Goal: Task Accomplishment & Management: Manage account settings

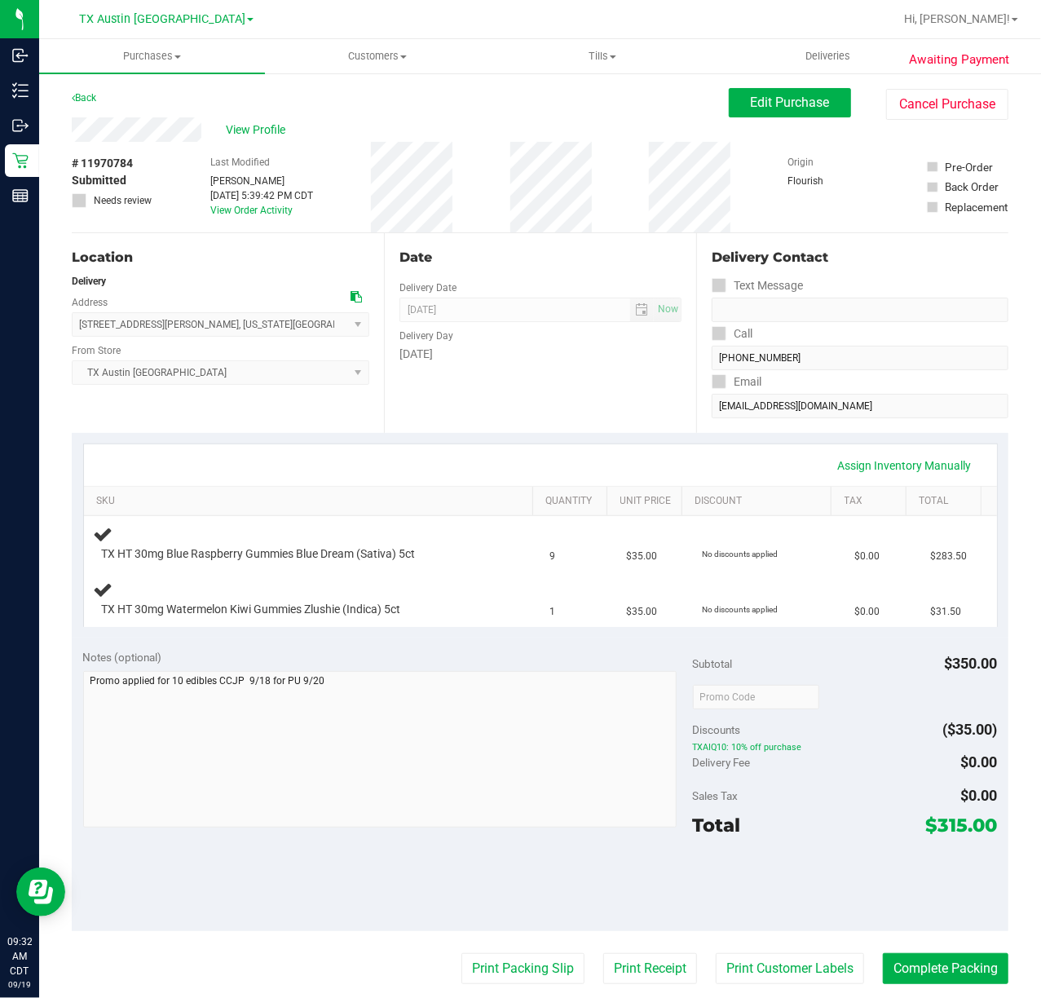
click at [843, 793] on div "Sales Tax $0.00" at bounding box center [845, 795] width 305 height 29
click at [829, 777] on div "Delivery Fee $0.00" at bounding box center [845, 761] width 305 height 29
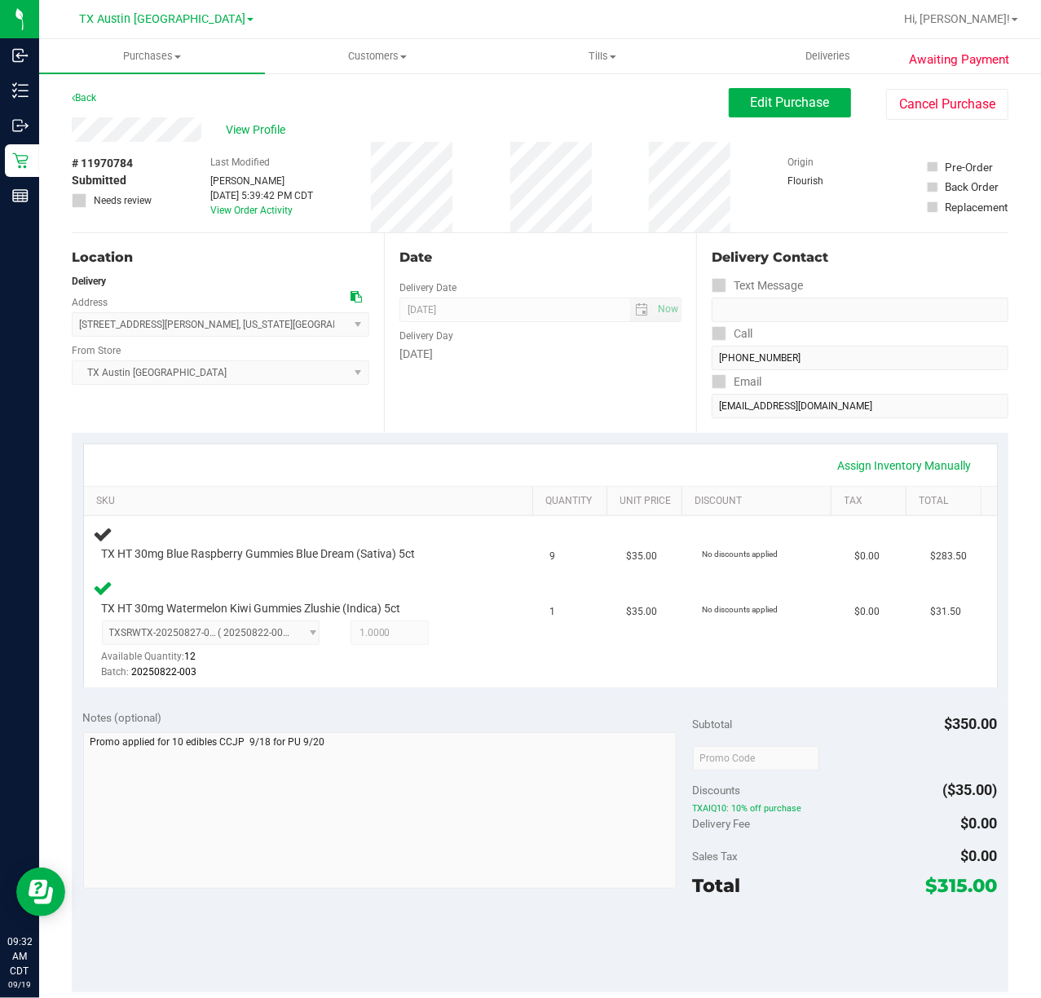
click at [558, 391] on div "Date Delivery Date [DATE] Now [DATE] 07:00 AM Now Delivery Day [DATE]" at bounding box center [540, 333] width 312 height 200
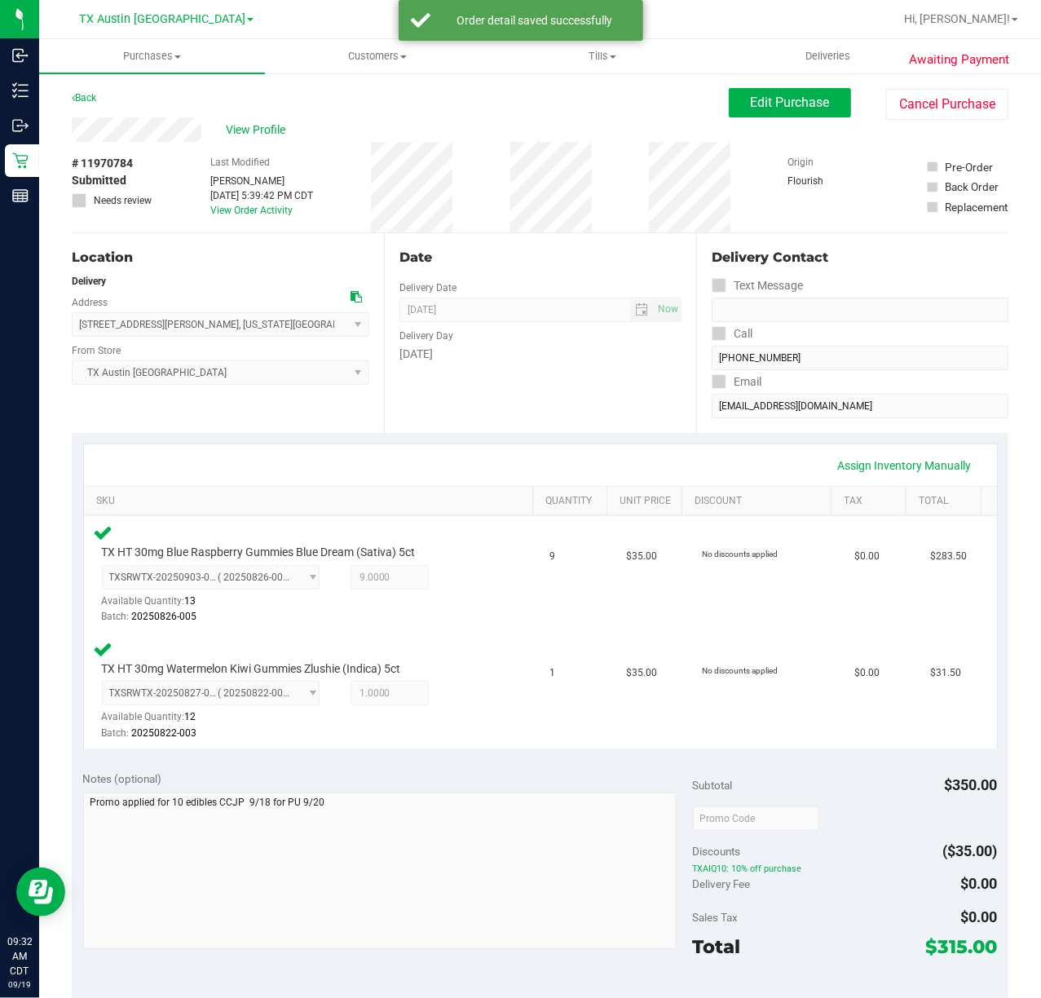
scroll to position [326, 0]
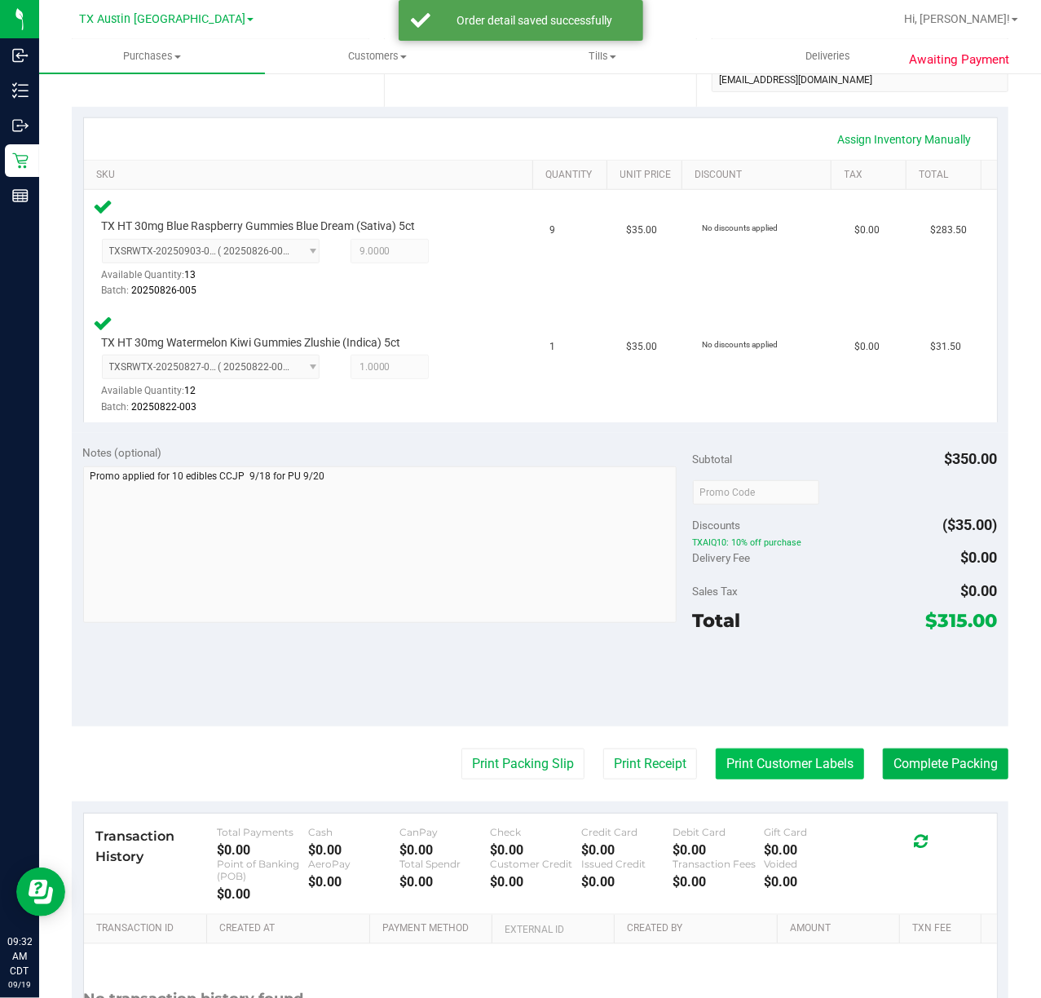
click at [778, 764] on button "Print Customer Labels" at bounding box center [790, 763] width 148 height 31
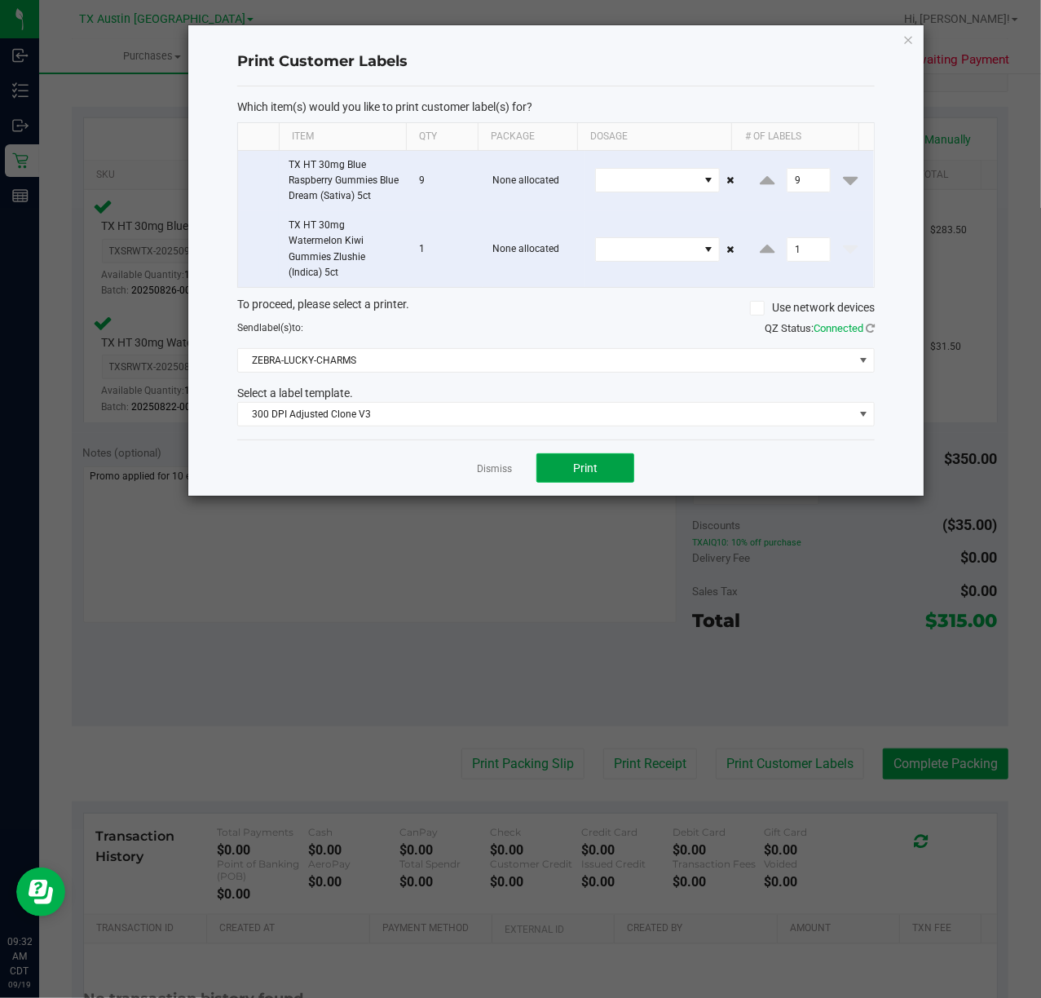
click at [575, 461] on button "Print" at bounding box center [585, 467] width 98 height 29
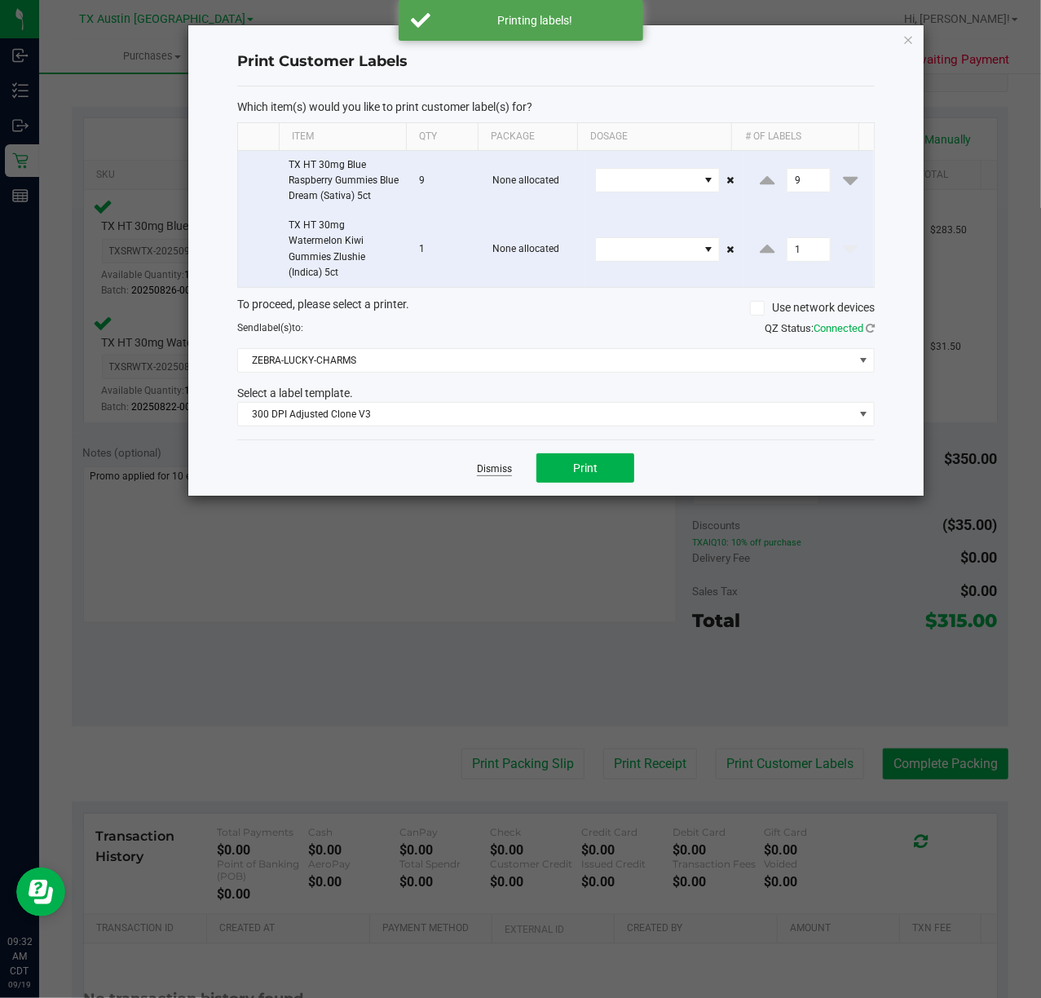
drag, startPoint x: 474, startPoint y: 467, endPoint x: 484, endPoint y: 467, distance: 9.8
click at [477, 467] on div "Dismiss Print" at bounding box center [555, 467] width 637 height 56
click at [484, 467] on link "Dismiss" at bounding box center [494, 469] width 35 height 14
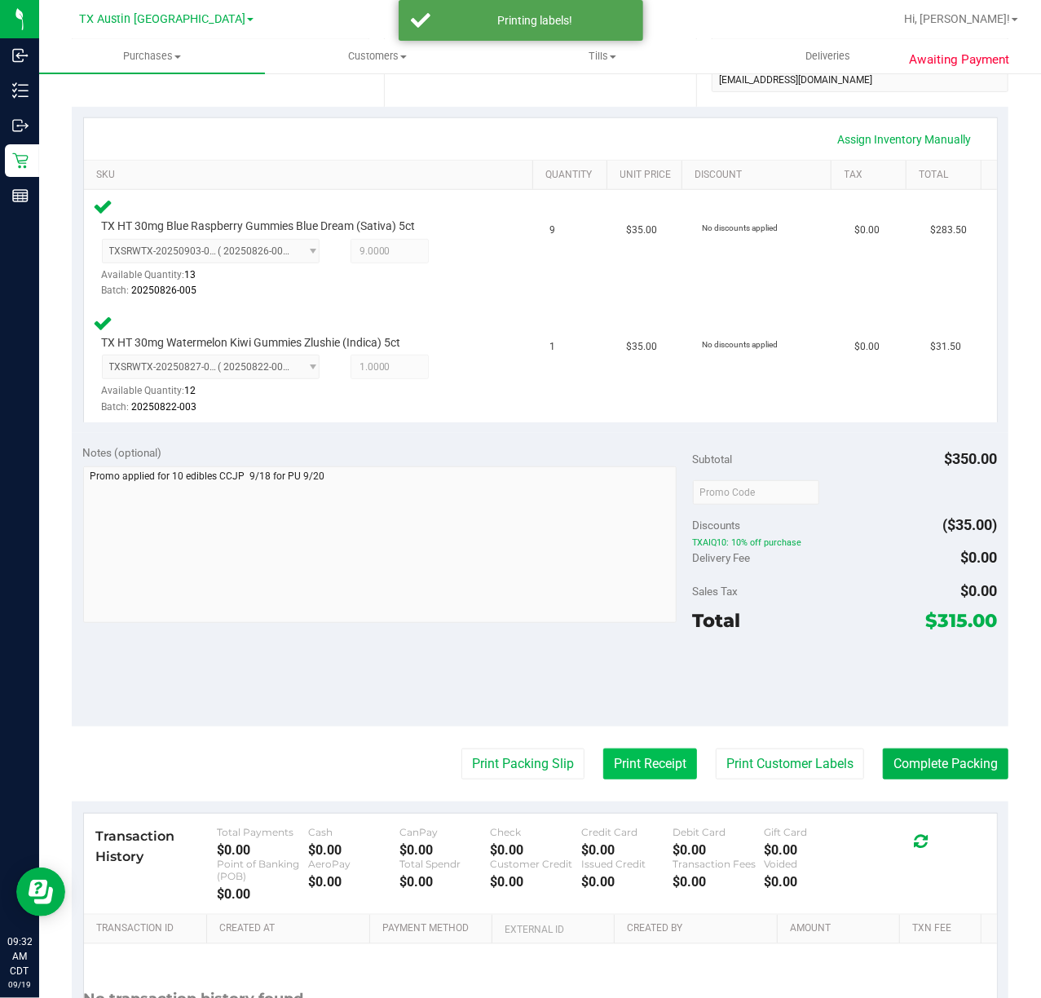
click at [659, 771] on button "Print Receipt" at bounding box center [650, 763] width 94 height 31
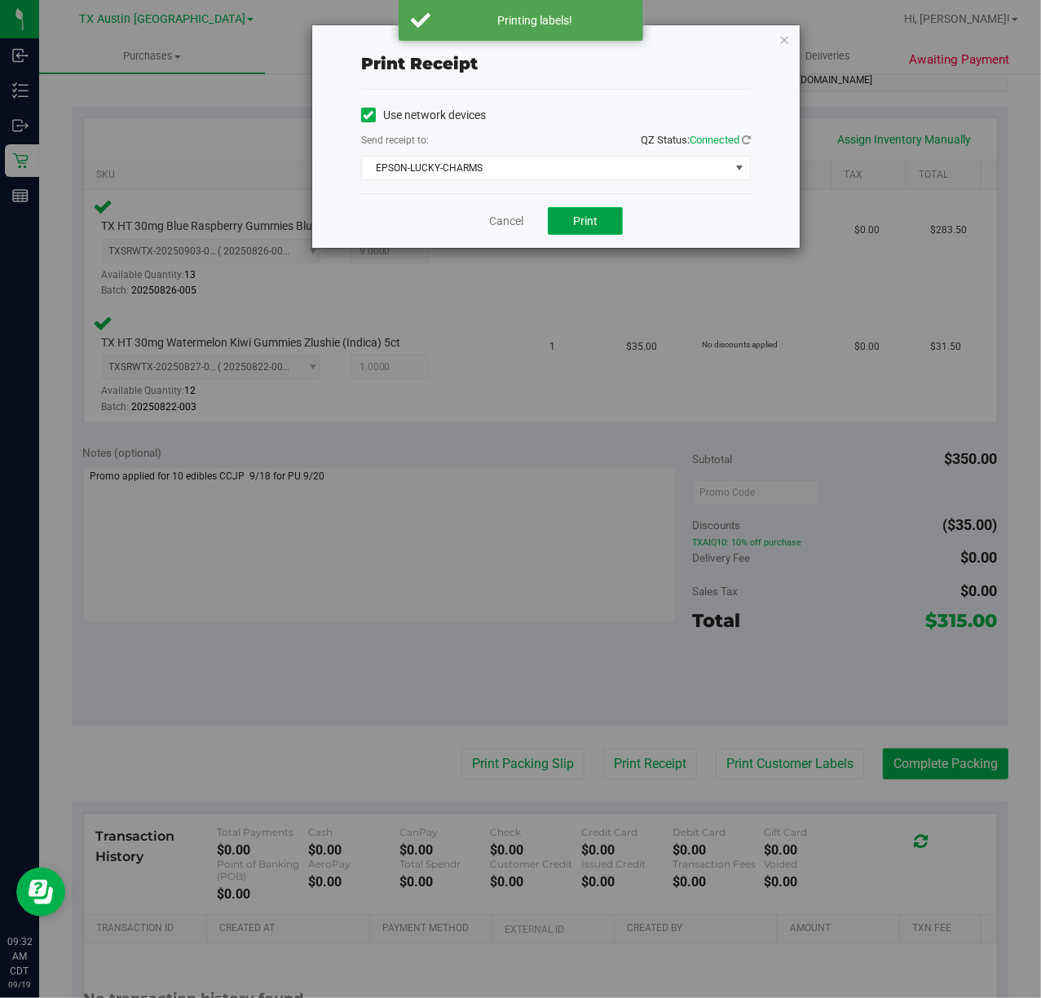
click at [595, 223] on span "Print" at bounding box center [585, 220] width 24 height 13
drag, startPoint x: 464, startPoint y: 235, endPoint x: 502, endPoint y: 235, distance: 38.3
click at [467, 235] on div "Cancel Print" at bounding box center [556, 220] width 390 height 55
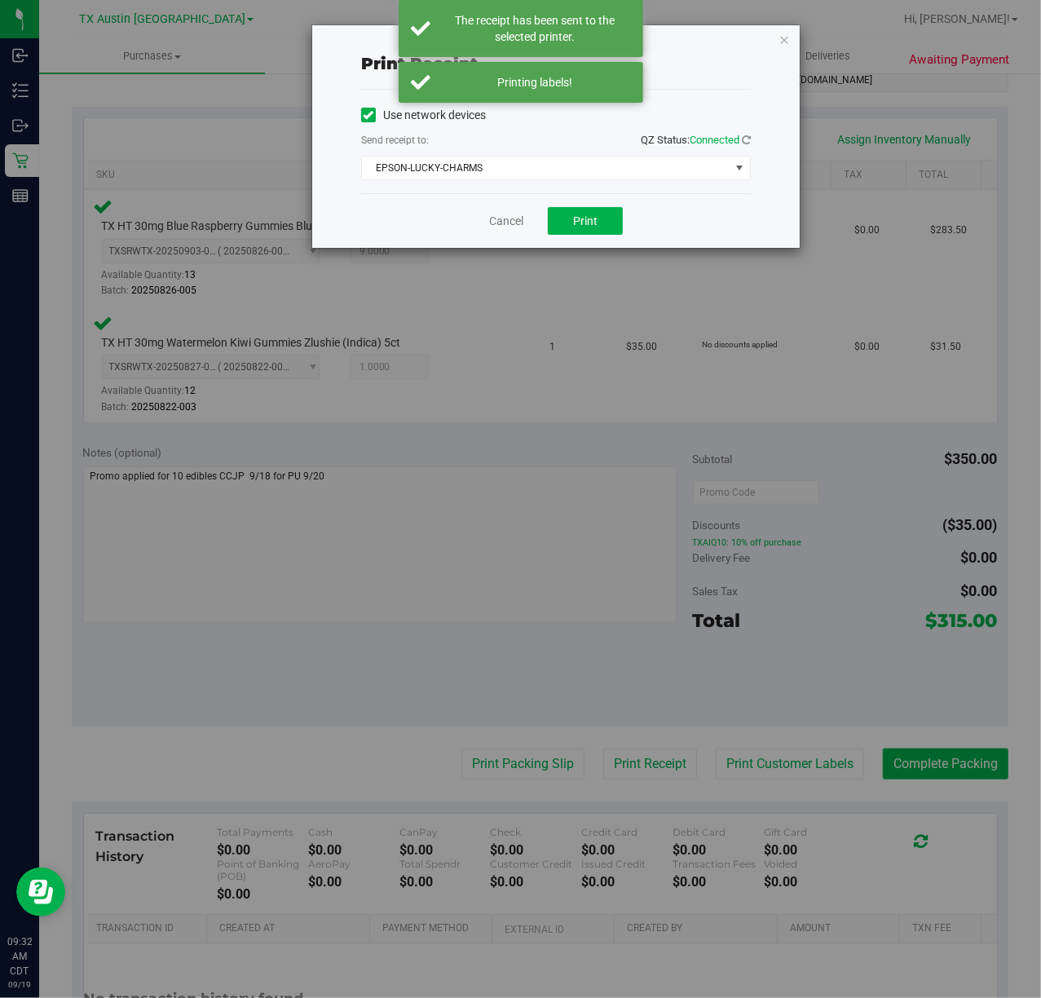
click at [506, 235] on div "Cancel Print" at bounding box center [556, 220] width 390 height 55
click at [510, 217] on link "Cancel" at bounding box center [506, 221] width 34 height 17
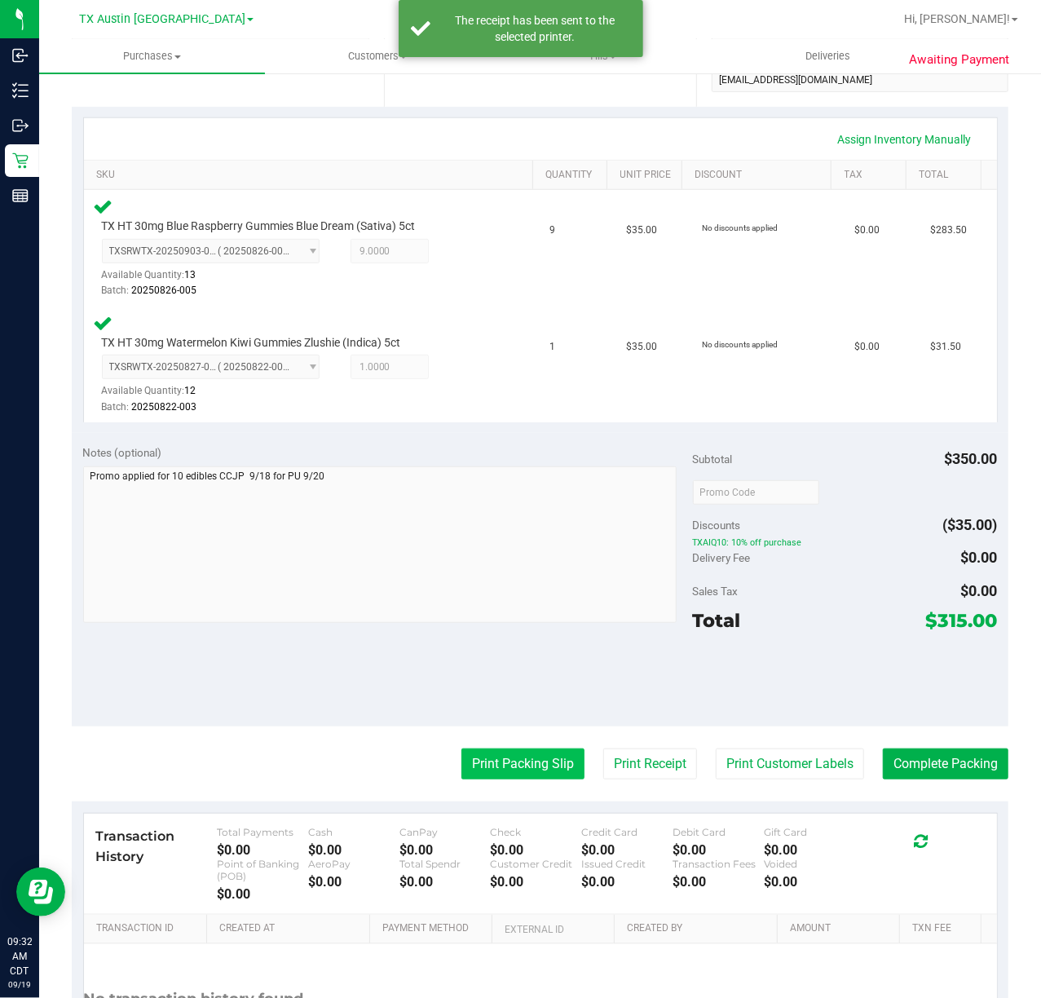
click at [548, 765] on button "Print Packing Slip" at bounding box center [522, 763] width 123 height 31
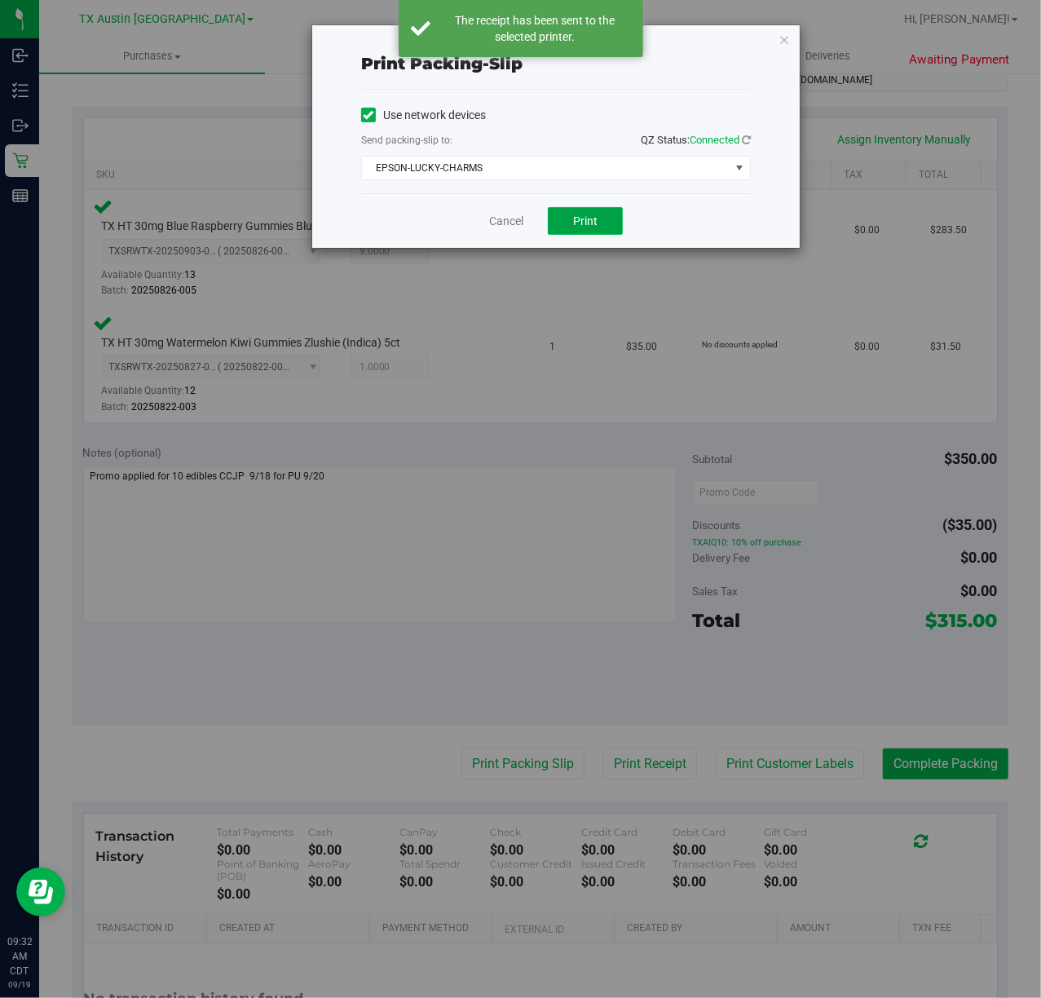
click at [593, 226] on span "Print" at bounding box center [585, 220] width 24 height 13
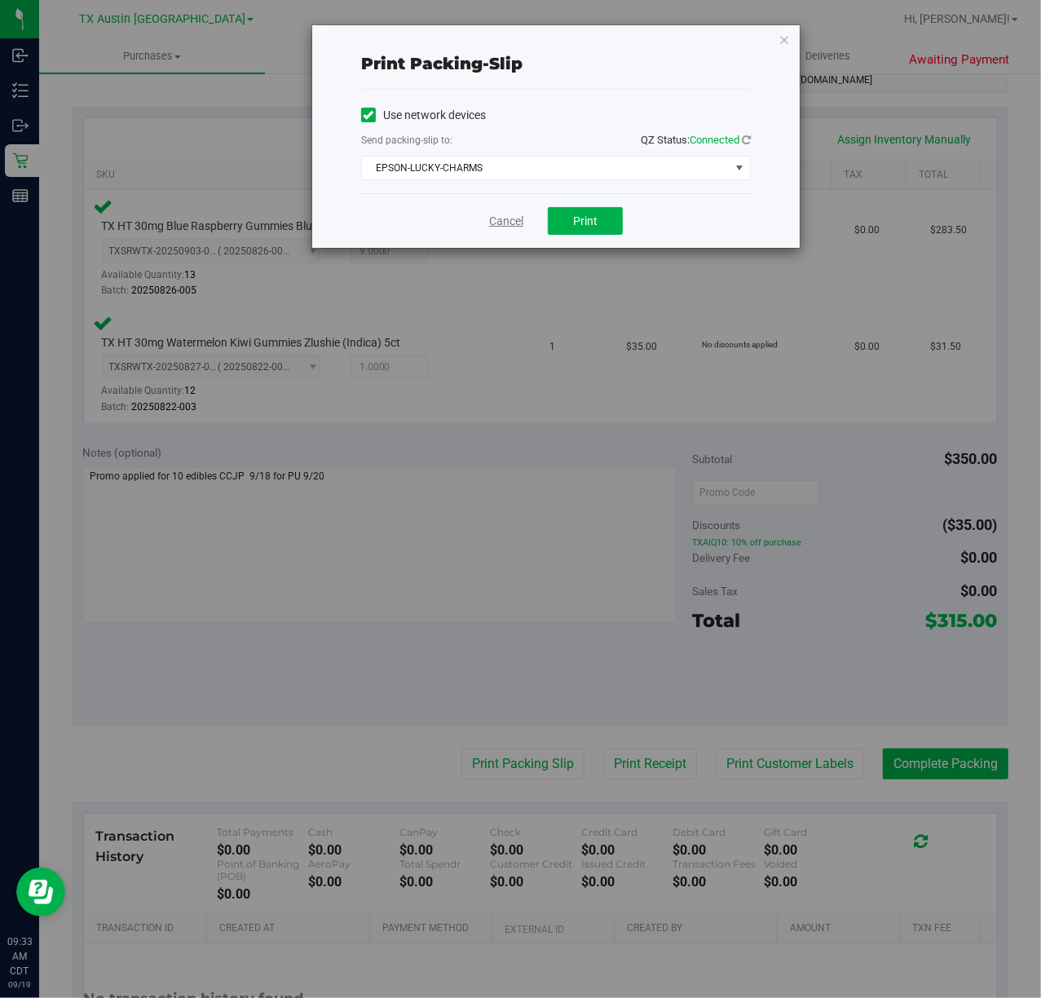
click at [489, 217] on link "Cancel" at bounding box center [506, 221] width 34 height 17
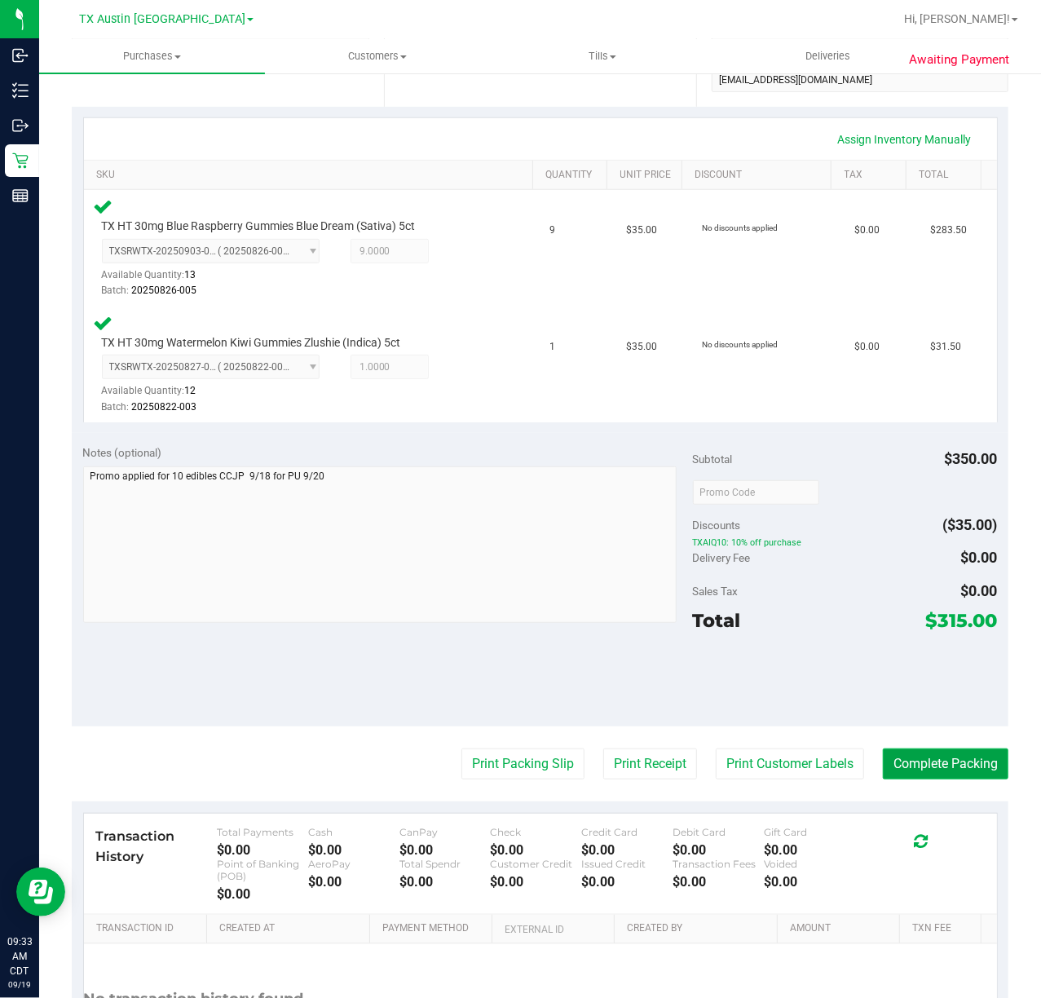
click at [923, 748] on button "Complete Packing" at bounding box center [946, 763] width 126 height 31
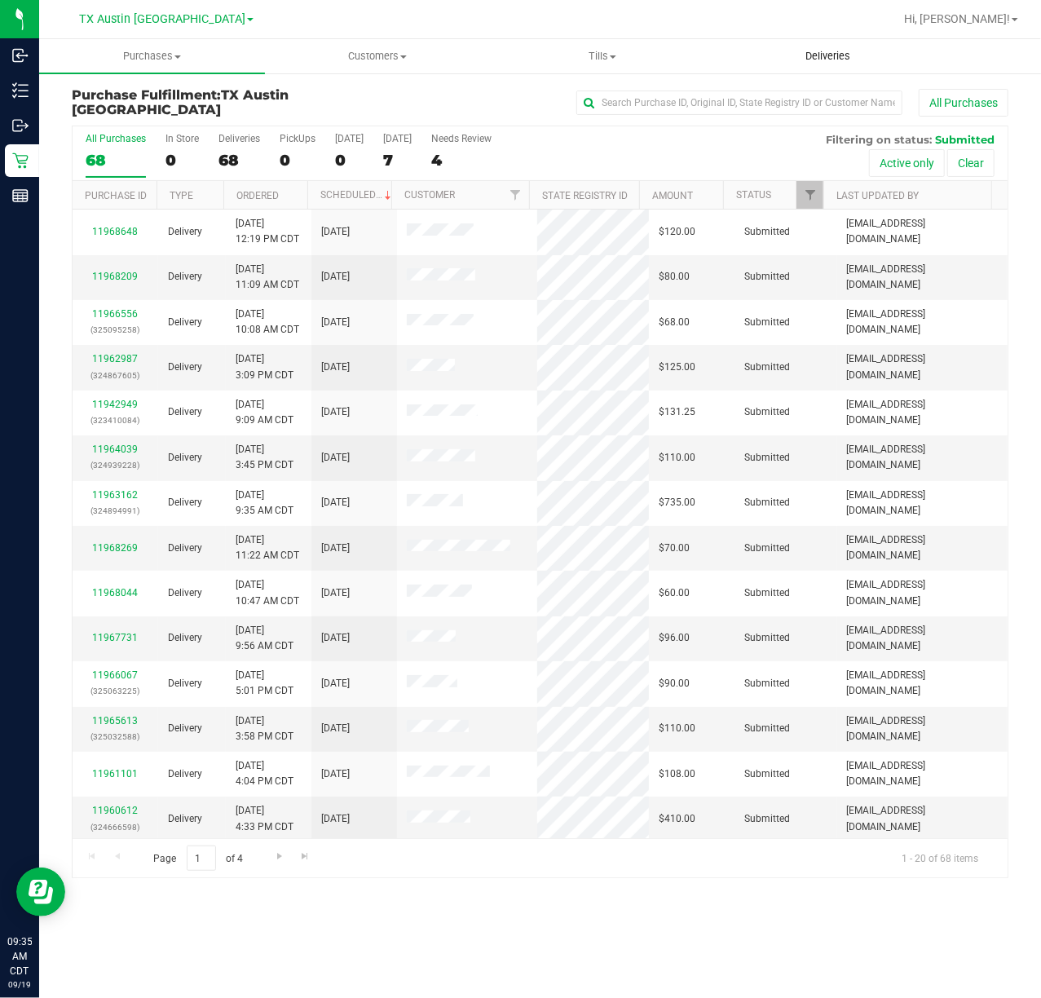
click at [823, 63] on span "Deliveries" at bounding box center [827, 56] width 89 height 15
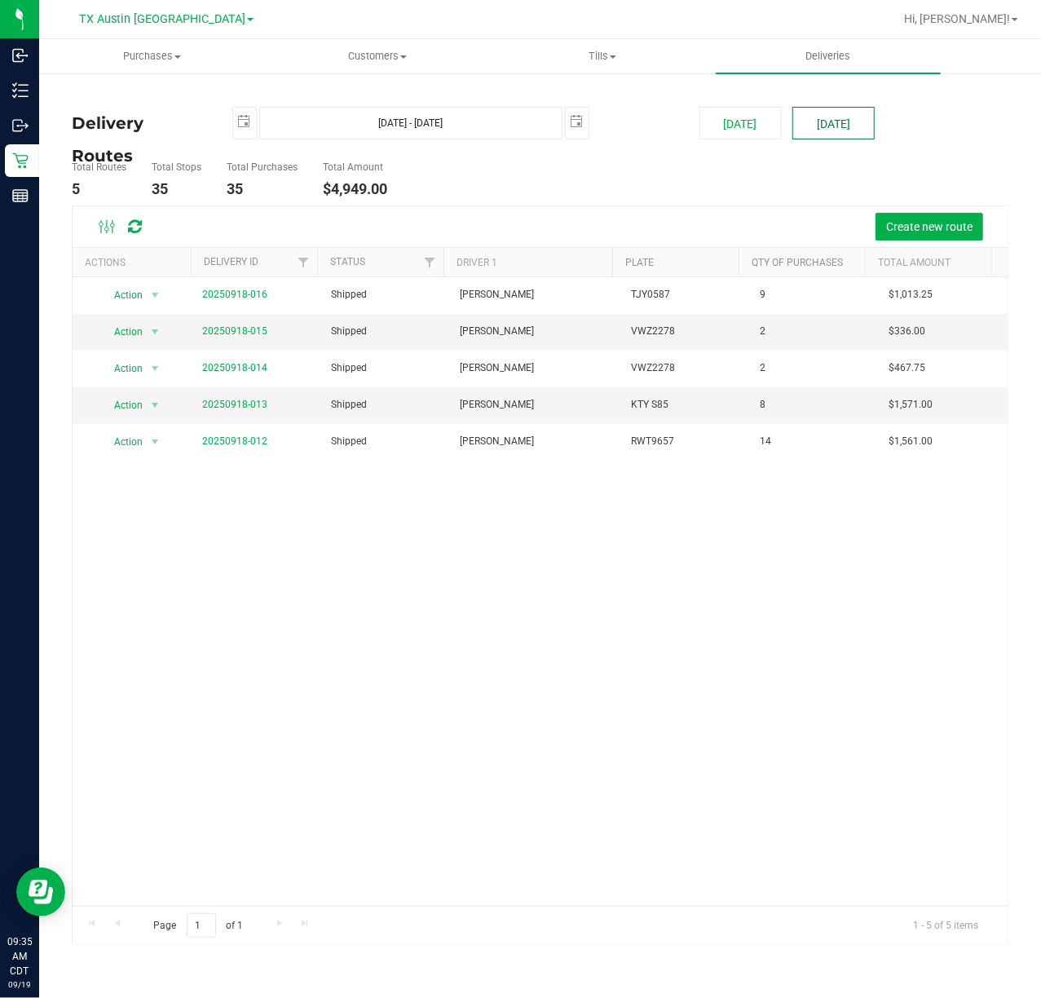
click at [840, 134] on button "[DATE]" at bounding box center [833, 123] width 82 height 33
type input "[DATE] - [DATE]"
type input "[DATE]"
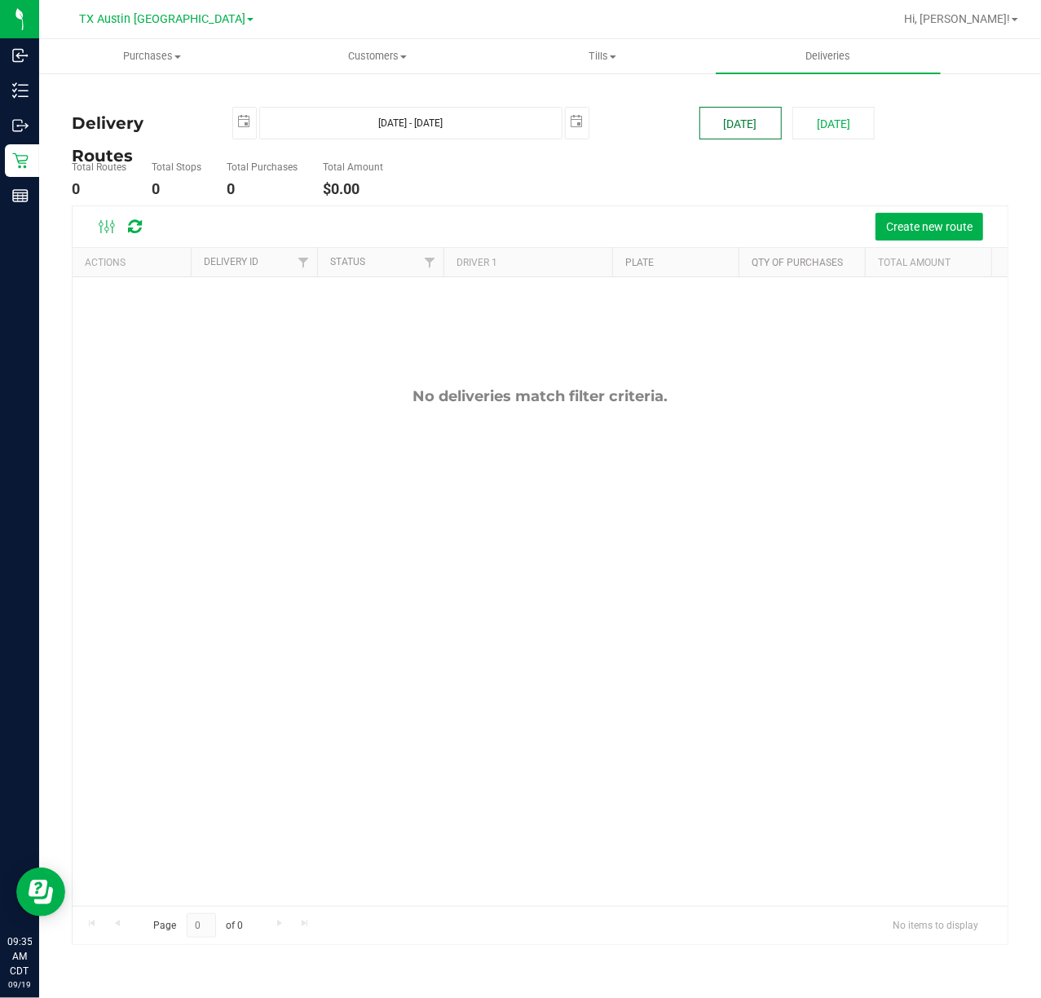
click at [760, 134] on button "[DATE]" at bounding box center [740, 123] width 82 height 33
type input "[DATE] - [DATE]"
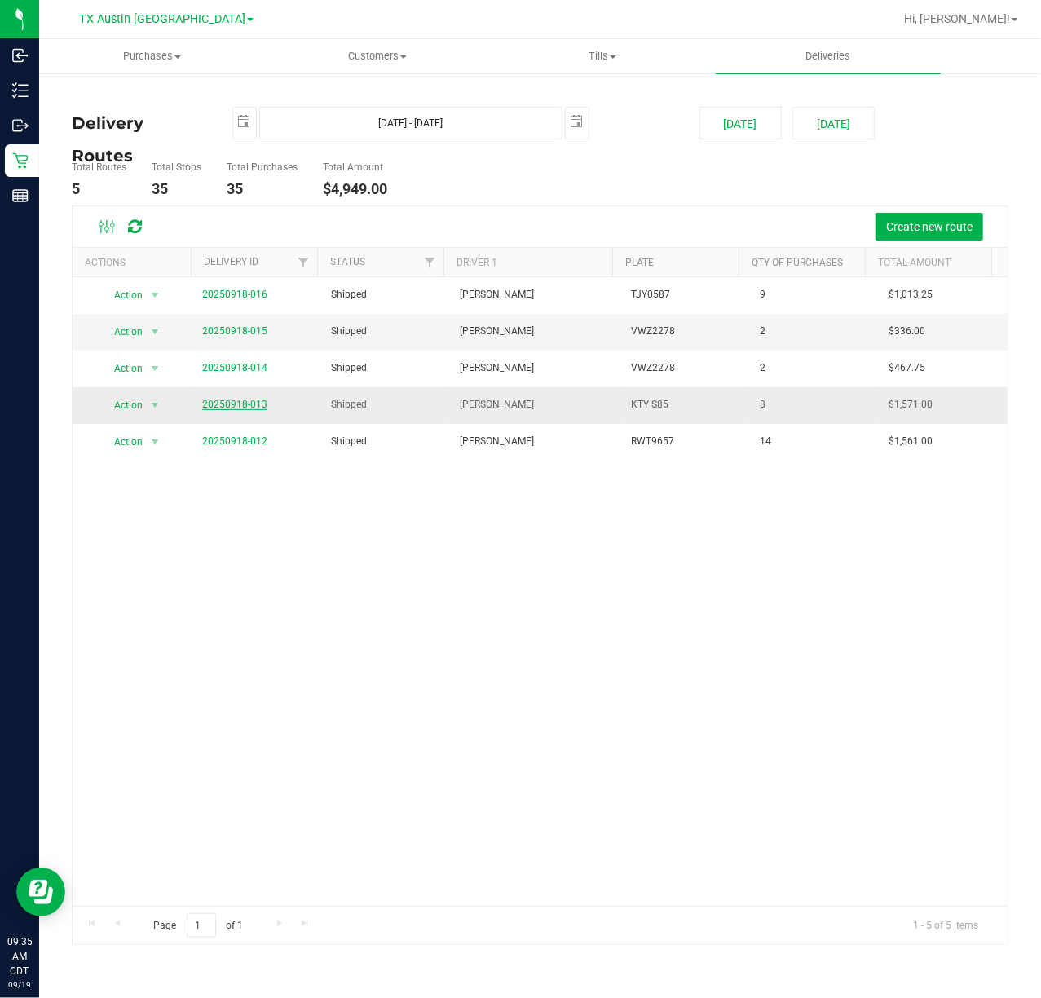
click at [258, 409] on link "20250918-013" at bounding box center [234, 404] width 65 height 11
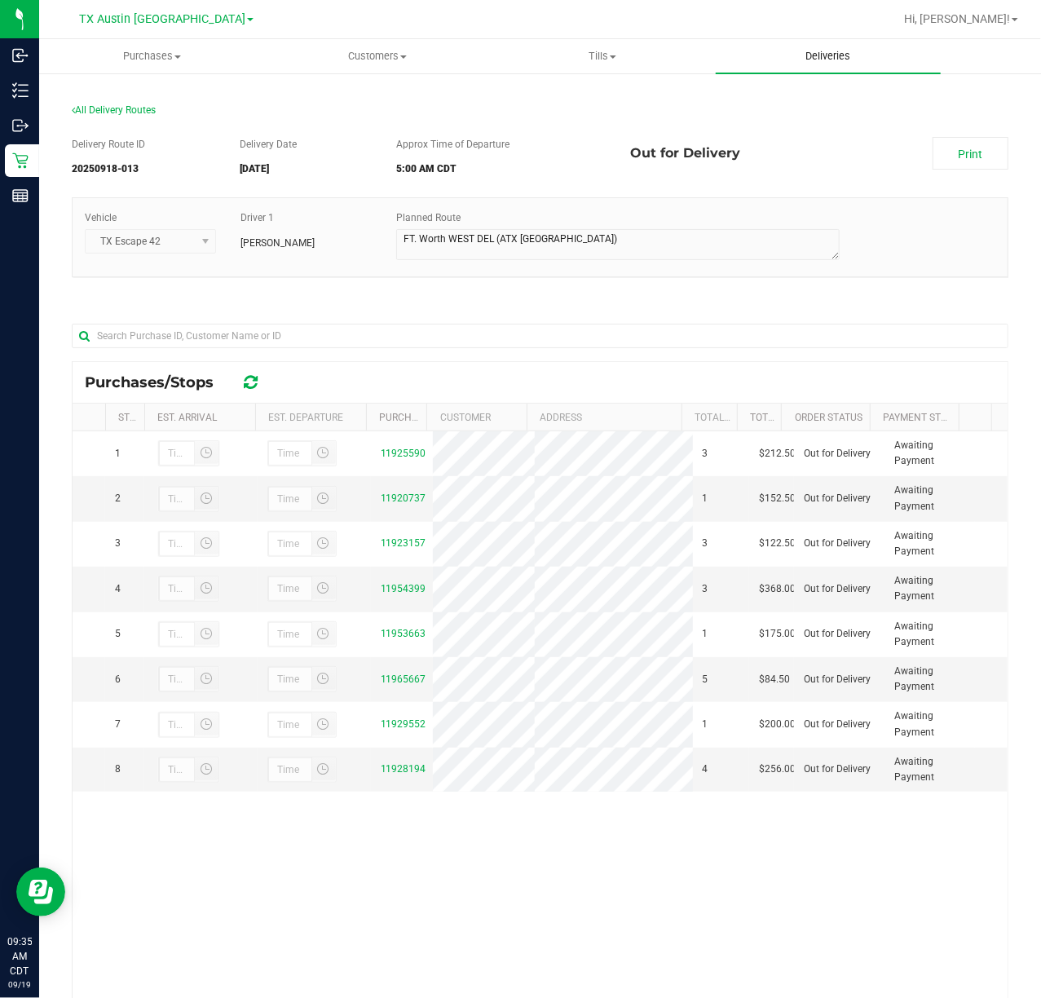
click at [820, 43] on uib-tab-heading "Deliveries" at bounding box center [829, 56] width 226 height 34
